Goal: Task Accomplishment & Management: Manage account settings

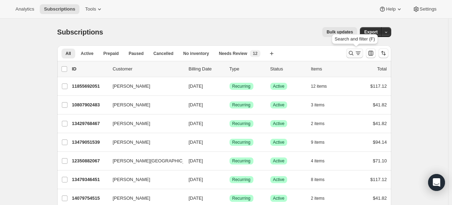
click at [354, 52] on icon "Search and filter results" at bounding box center [351, 53] width 7 height 7
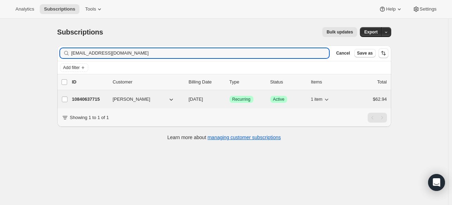
type input "[EMAIL_ADDRESS][DOMAIN_NAME]"
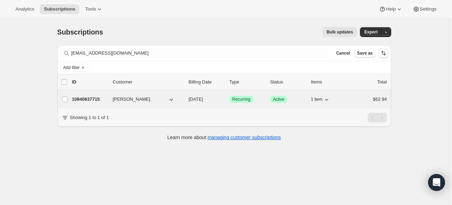
click at [98, 96] on p "10840637715" at bounding box center [89, 99] width 35 height 7
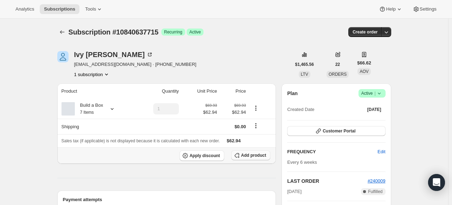
click at [240, 157] on icon "button" at bounding box center [236, 154] width 7 height 7
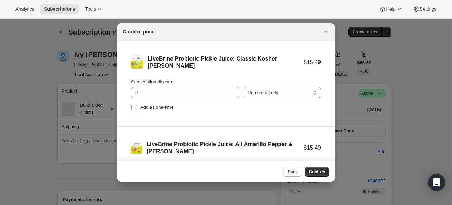
click at [154, 104] on span "Add as one-time" at bounding box center [156, 106] width 33 height 5
click at [137, 104] on input "Add as one-time" at bounding box center [134, 107] width 6 height 6
checkbox input "true"
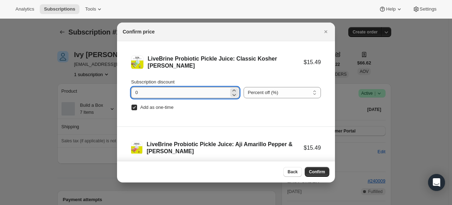
click at [157, 91] on input "0" at bounding box center [180, 92] width 98 height 11
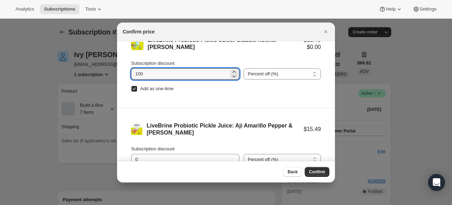
scroll to position [29, 0]
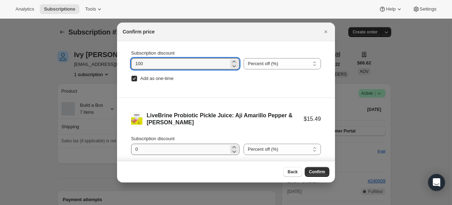
type input "100"
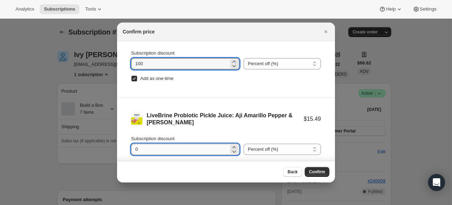
click at [139, 147] on input "0" at bounding box center [180, 148] width 98 height 11
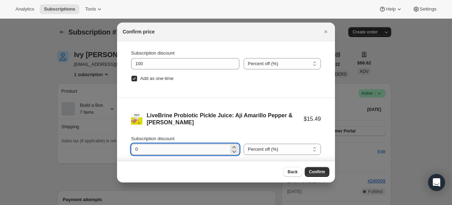
click at [139, 147] on input "0" at bounding box center [180, 148] width 98 height 11
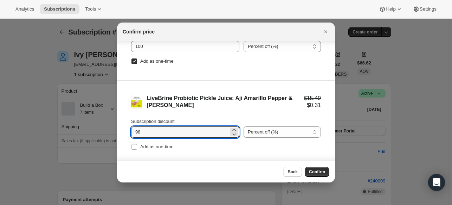
scroll to position [26, 0]
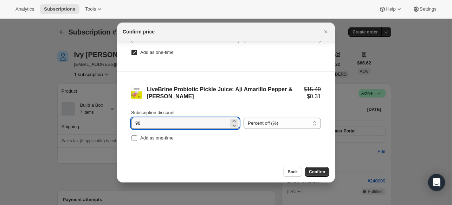
type input "98"
click at [144, 136] on span "Add as one-time" at bounding box center [156, 137] width 33 height 5
click at [137, 136] on input "Add as one-time" at bounding box center [134, 138] width 6 height 6
checkbox input "true"
click at [152, 123] on input "98" at bounding box center [180, 122] width 98 height 11
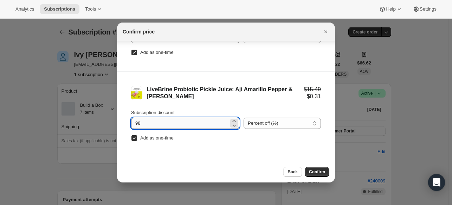
click at [152, 123] on input "98" at bounding box center [180, 122] width 98 height 11
type input "100"
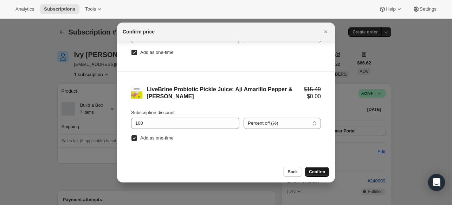
click at [311, 170] on span "Confirm" at bounding box center [317, 172] width 16 height 6
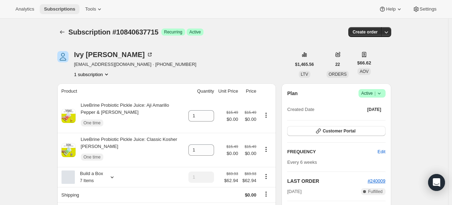
click at [50, 8] on span "Subscriptions" at bounding box center [59, 9] width 31 height 6
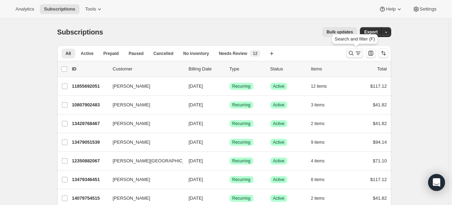
click at [351, 54] on icon "Search and filter results" at bounding box center [351, 53] width 7 height 7
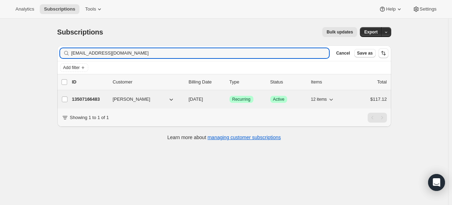
type input "[EMAIL_ADDRESS][DOMAIN_NAME]"
click at [101, 98] on p "13507166483" at bounding box center [89, 99] width 35 height 7
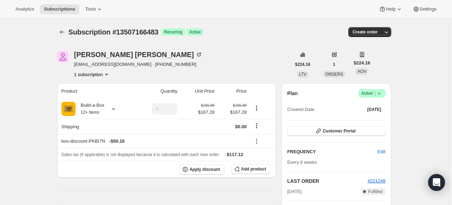
click at [383, 95] on icon at bounding box center [379, 93] width 7 height 7
click at [376, 119] on span "Cancel subscription" at bounding box center [371, 118] width 40 height 5
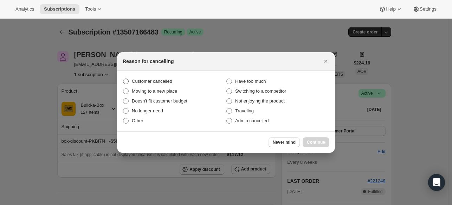
click at [179, 80] on label "Customer cancelled" at bounding box center [174, 81] width 103 height 10
click at [123, 79] on input "Customer cancelled" at bounding box center [123, 78] width 0 height 0
radio input "true"
click at [322, 143] on span "Continue" at bounding box center [316, 142] width 18 height 6
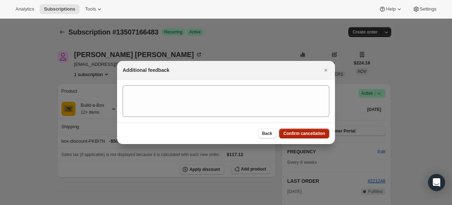
click at [320, 135] on span "Confirm cancellation" at bounding box center [304, 133] width 42 height 6
